Goal: Navigation & Orientation: Find specific page/section

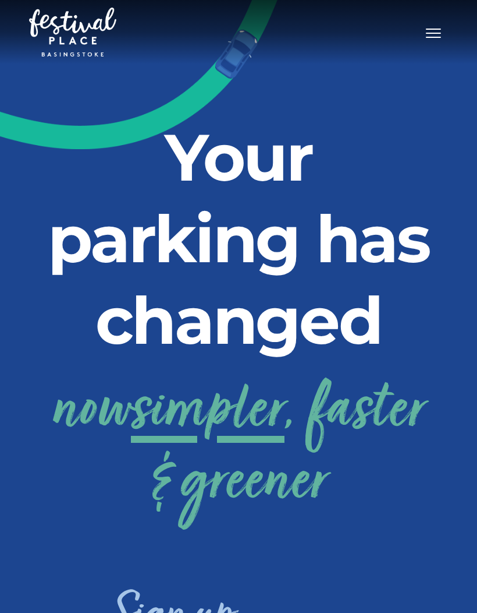
click at [421, 38] on button "Toggle navigation" at bounding box center [433, 31] width 29 height 17
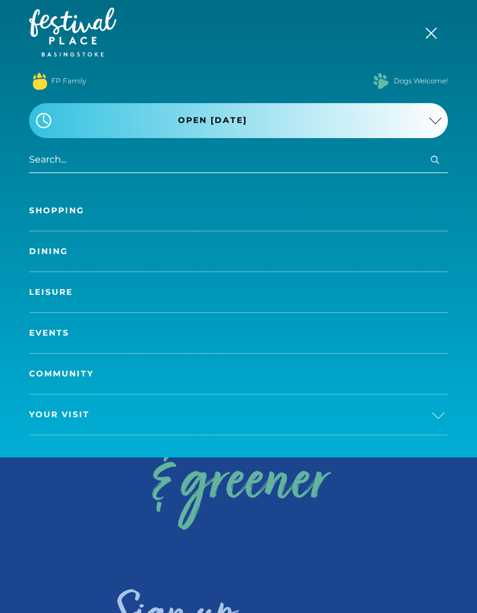
click at [59, 416] on span "Your Visit" at bounding box center [59, 414] width 61 height 12
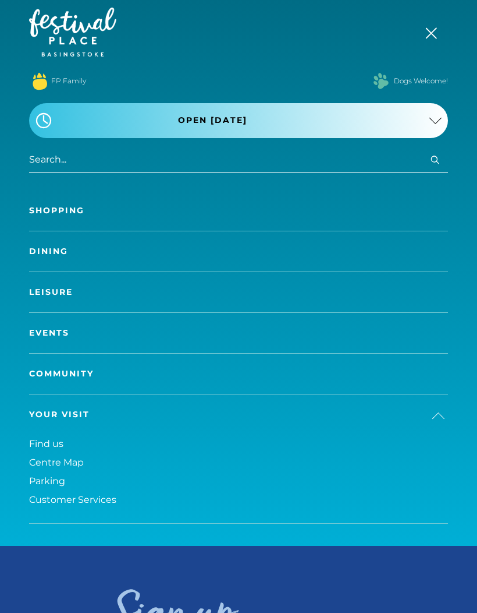
click at [47, 483] on span "Parking" at bounding box center [47, 480] width 36 height 11
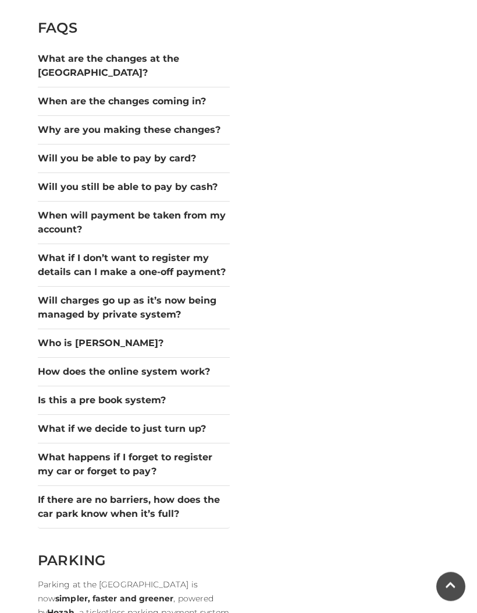
scroll to position [1289, 0]
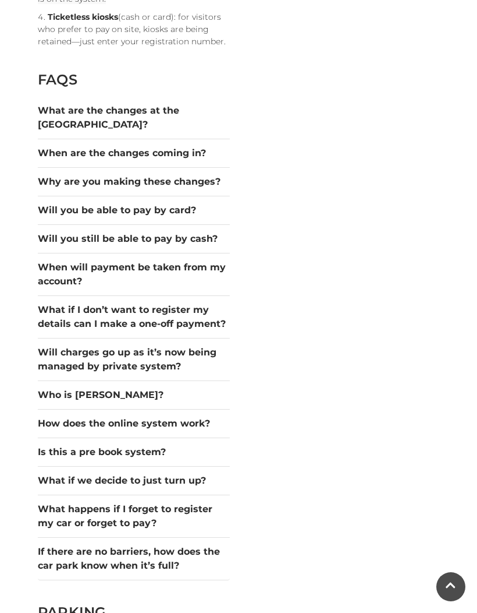
click at [69, 217] on button "Will you be able to pay by card?" at bounding box center [134, 210] width 192 height 14
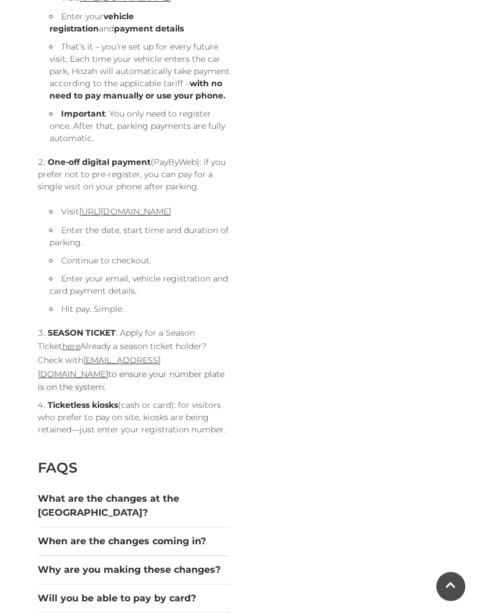
scroll to position [901, 0]
click at [91, 217] on link "[URL][DOMAIN_NAME]" at bounding box center [125, 211] width 92 height 10
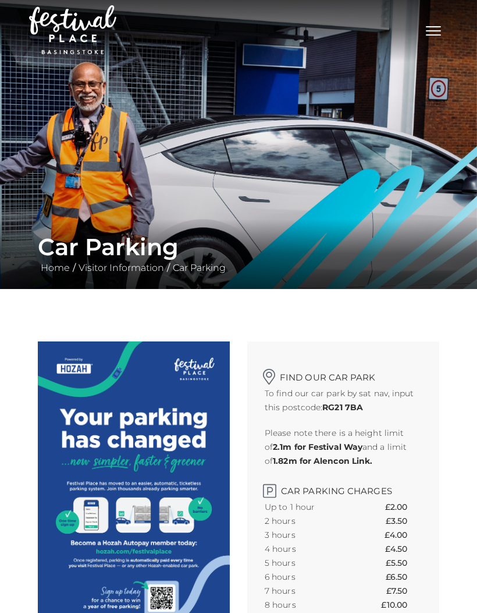
scroll to position [2, 0]
click at [430, 31] on span "Toggle navigation" at bounding box center [433, 30] width 15 height 1
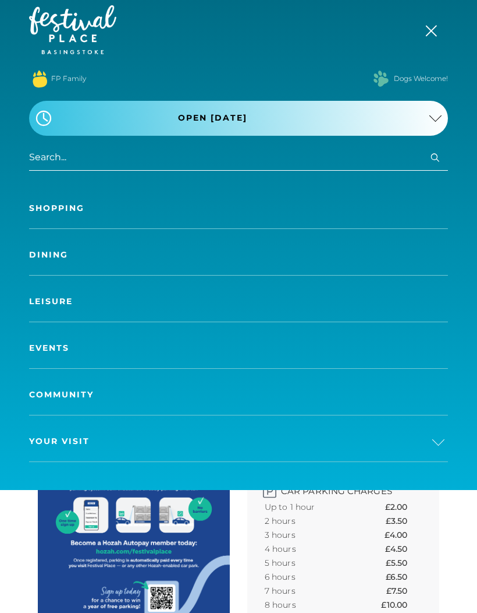
click at [63, 438] on span "Your Visit" at bounding box center [59, 441] width 61 height 12
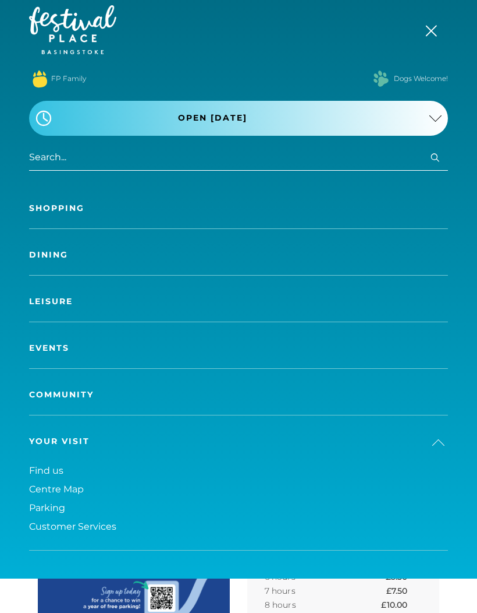
click at [53, 489] on span "Centre Map" at bounding box center [56, 488] width 55 height 11
